Goal: Check status: Check status

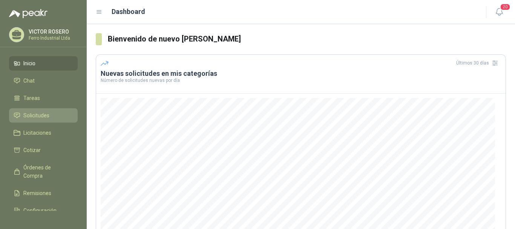
click at [46, 113] on span "Solicitudes" at bounding box center [36, 115] width 26 height 8
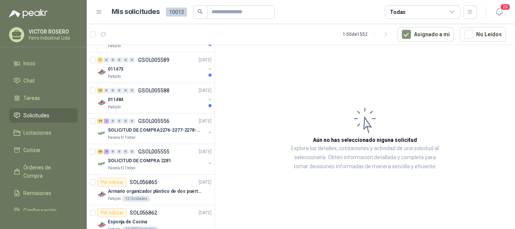
scroll to position [272, 0]
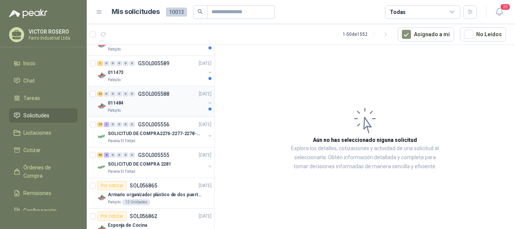
click at [169, 96] on div "23 0 0 0 0 0 GSOL005588 [DATE]" at bounding box center [155, 93] width 116 height 9
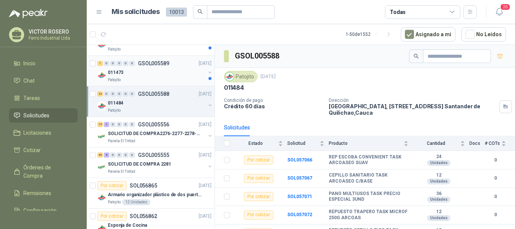
click at [162, 75] on div "011473" at bounding box center [157, 72] width 98 height 9
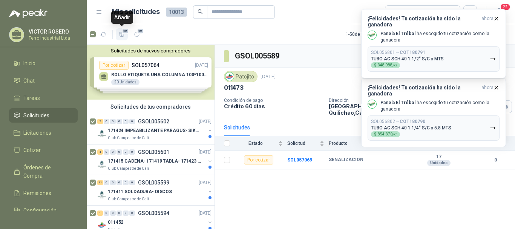
click at [127, 31] on span "50" at bounding box center [125, 31] width 7 height 6
